Goal: Task Accomplishment & Management: Manage account settings

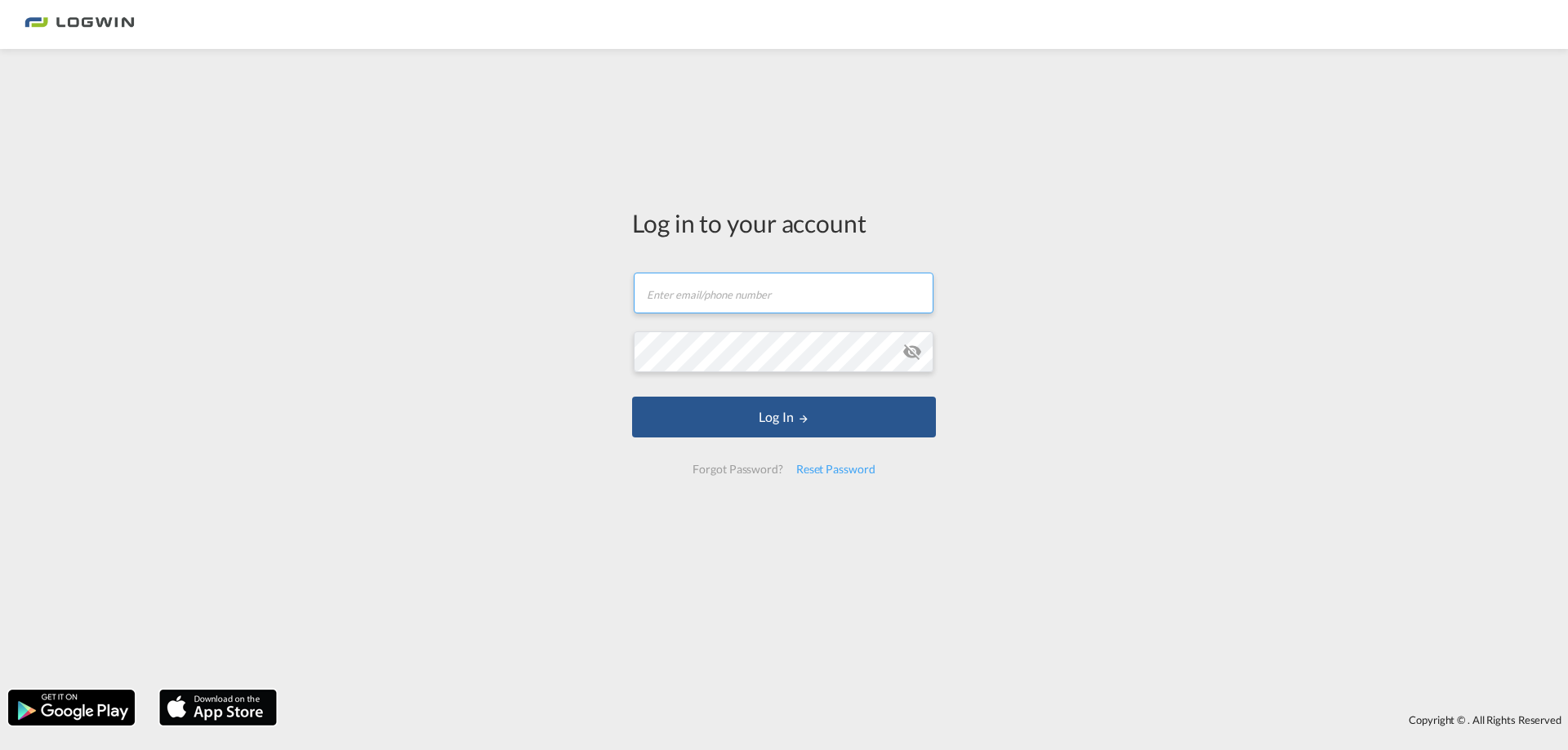
click at [759, 295] on input "text" at bounding box center [784, 293] width 300 height 41
type input "[EMAIL_ADDRESS][DOMAIN_NAME]"
click at [632, 396] on button "Log In" at bounding box center [784, 417] width 304 height 41
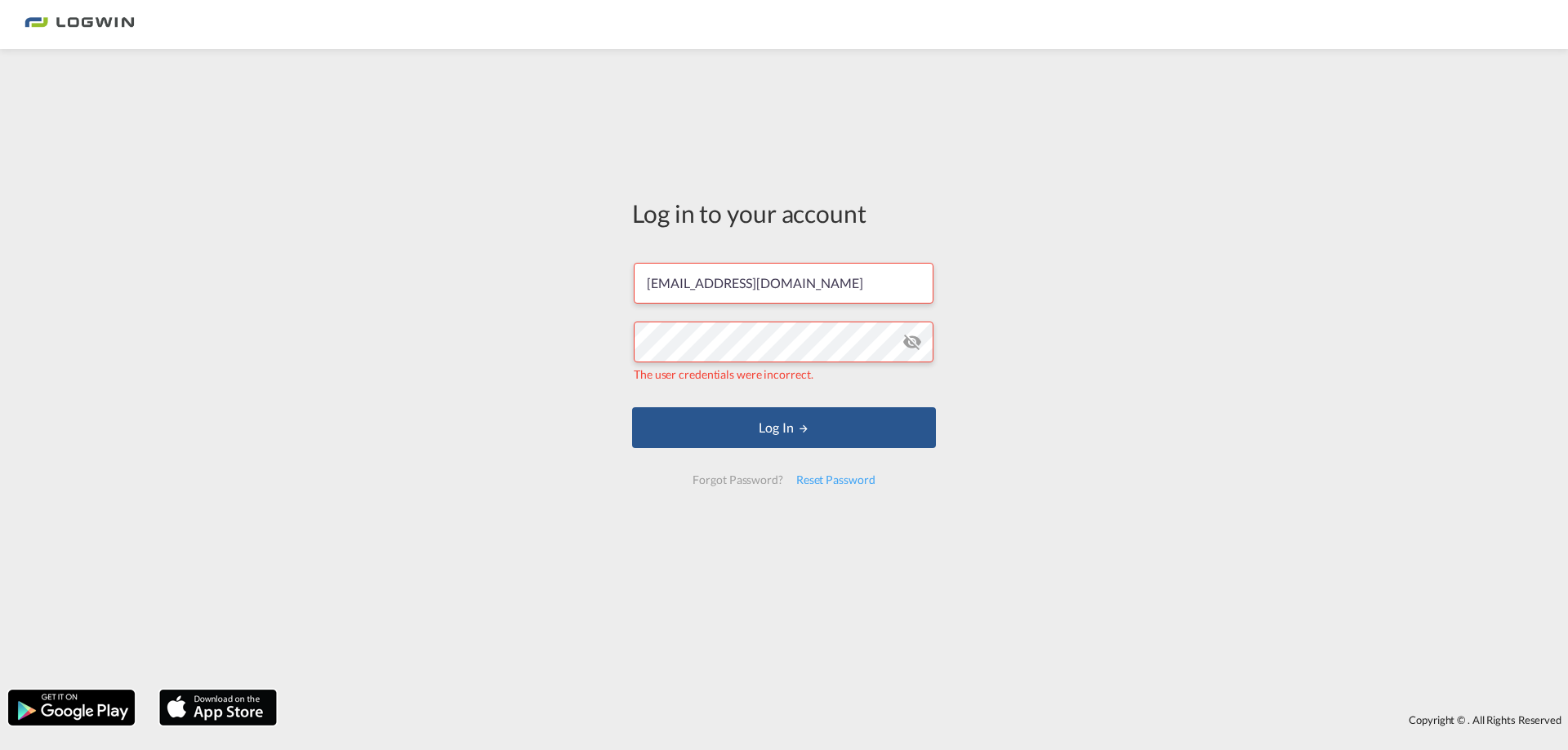
click at [913, 344] on md-icon "icon-eye-off" at bounding box center [912, 342] width 19 height 19
click at [632, 407] on button "Log In" at bounding box center [784, 427] width 304 height 41
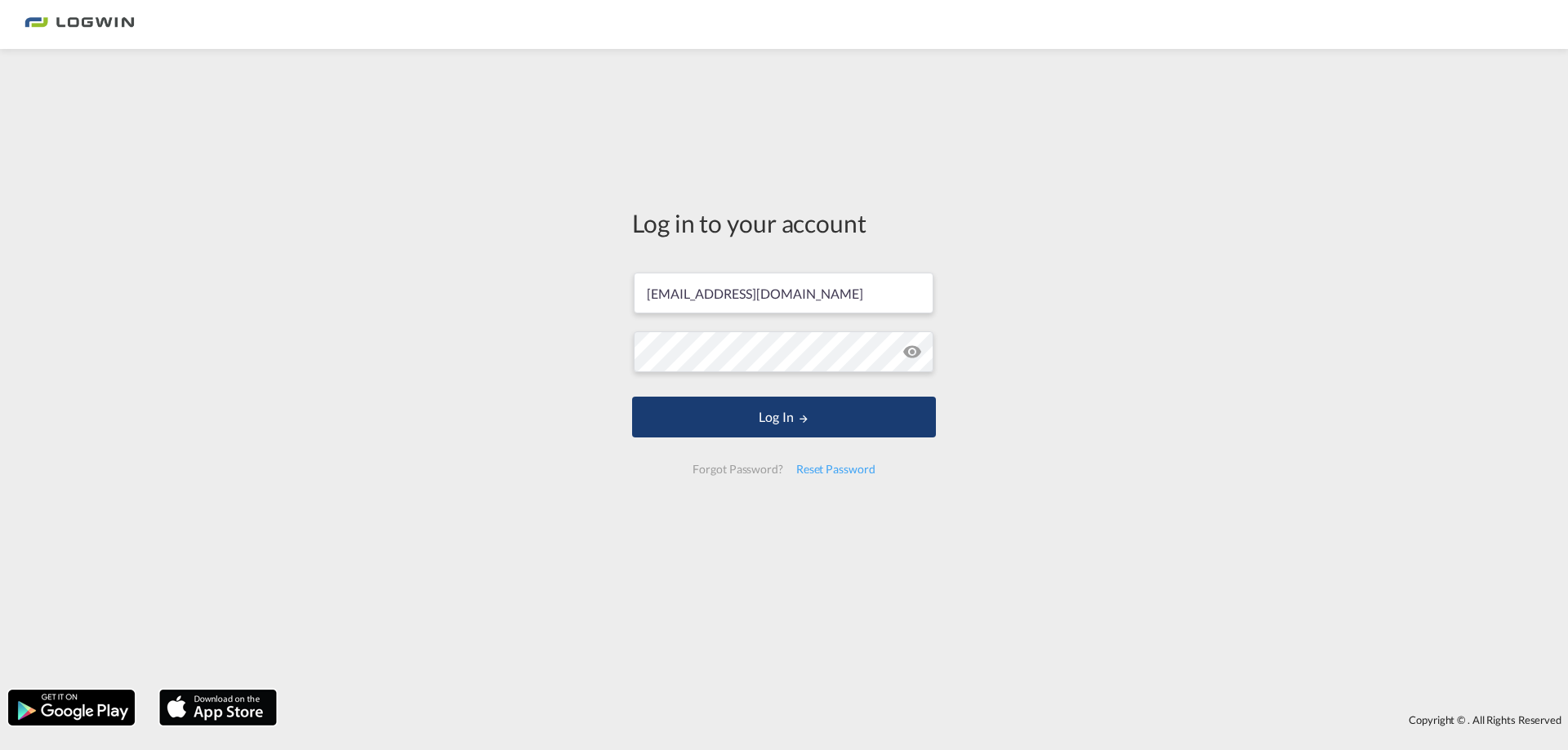
click at [803, 415] on md-icon "LOGIN" at bounding box center [803, 418] width 11 height 11
click at [773, 415] on button "Log In" at bounding box center [784, 417] width 304 height 41
click at [765, 426] on button "Log In" at bounding box center [784, 417] width 304 height 41
click at [770, 431] on button "Log In" at bounding box center [784, 417] width 304 height 41
click at [784, 422] on button "Log In" at bounding box center [784, 417] width 304 height 41
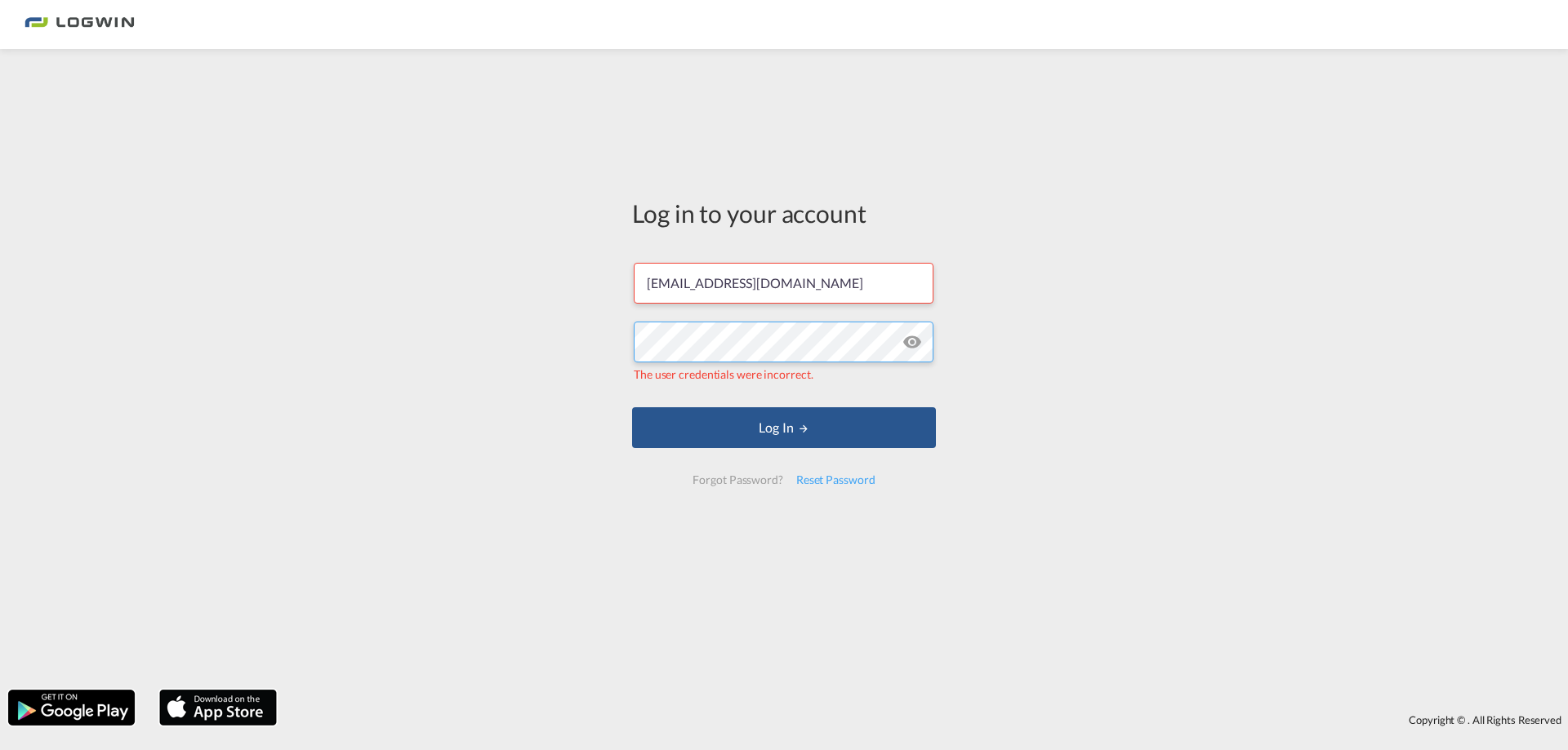
click at [585, 349] on div "Log in to your account [PERSON_NAME][EMAIL_ADDRESS][DOMAIN_NAME] The user crede…" at bounding box center [784, 369] width 1568 height 625
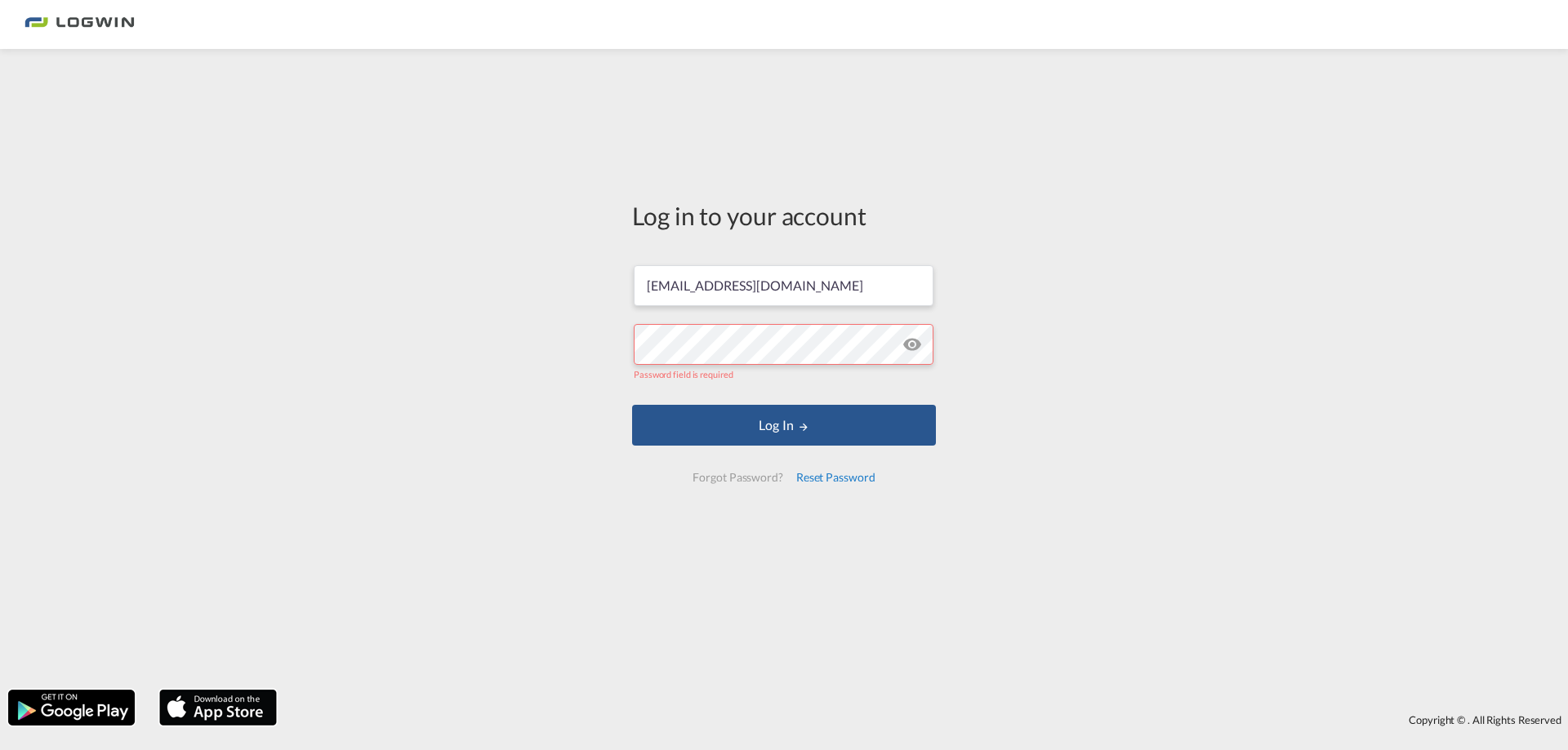
click at [818, 482] on div "Reset Password" at bounding box center [835, 478] width 92 height 30
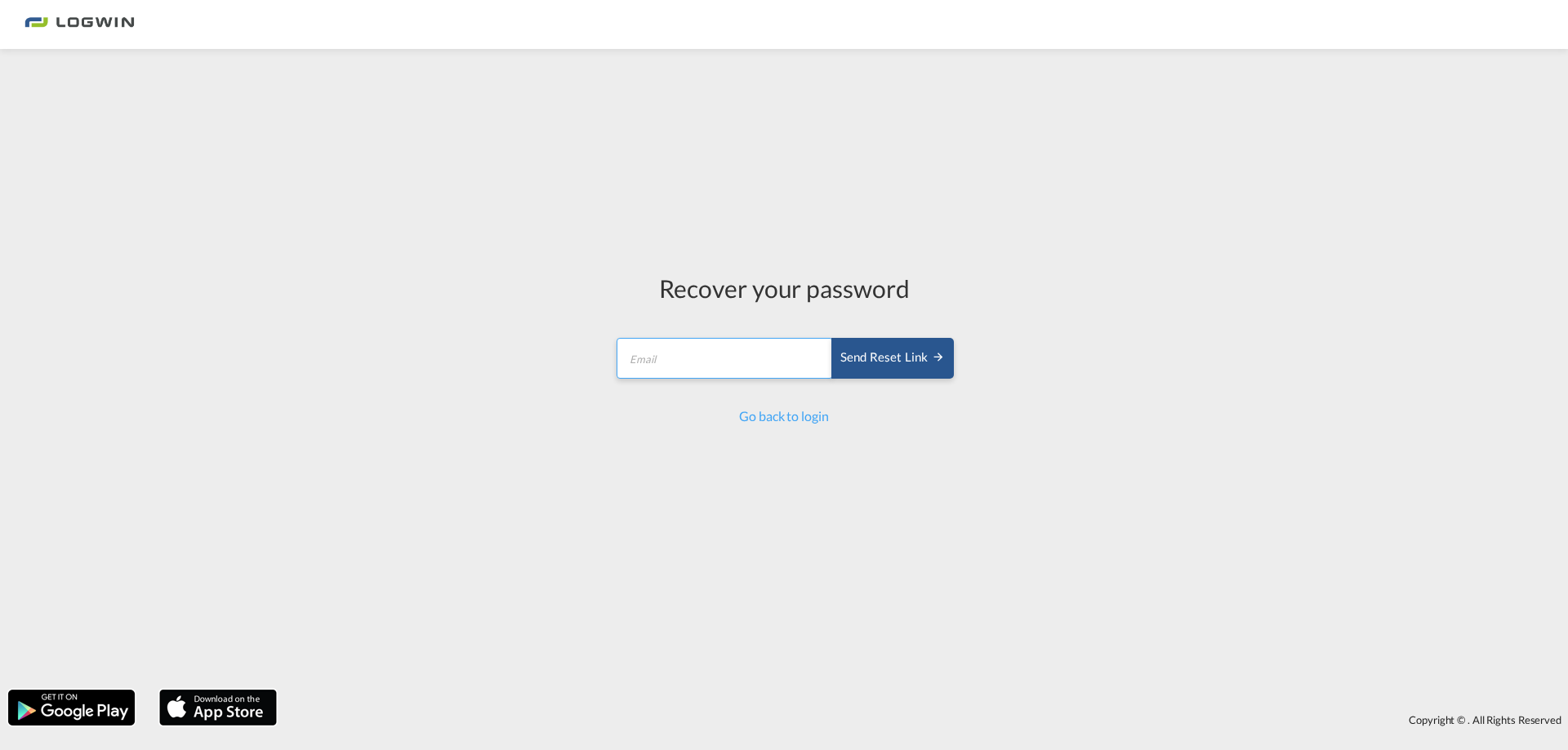
click at [655, 361] on input "email" at bounding box center [725, 358] width 217 height 41
type input "[EMAIL_ADDRESS][DOMAIN_NAME]"
click at [884, 360] on div "Send reset link" at bounding box center [892, 357] width 104 height 18
